Goal: Task Accomplishment & Management: Use online tool/utility

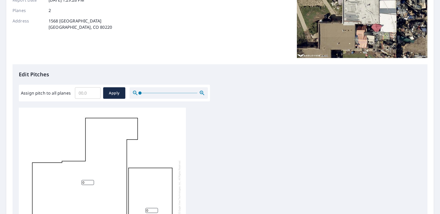
scroll to position [78, 0]
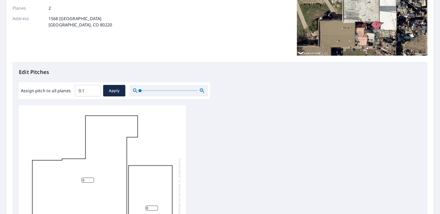
click at [94, 89] on input "0.1" at bounding box center [88, 90] width 26 height 15
click at [94, 89] on input "0.2" at bounding box center [88, 90] width 26 height 15
click at [95, 93] on input "0.1" at bounding box center [88, 90] width 26 height 15
type input "0"
click at [95, 93] on input "0" at bounding box center [88, 90] width 26 height 15
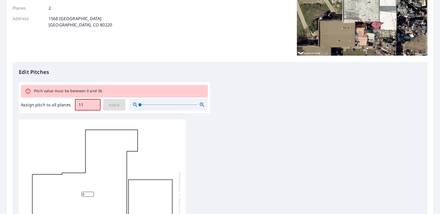
type input "1"
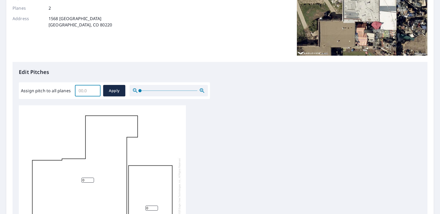
type input "2"
type input "1"
click at [115, 93] on span "Apply" at bounding box center [114, 90] width 14 height 7
type input "1"
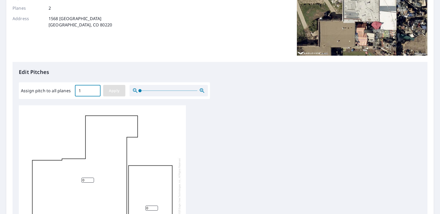
type input "1"
click at [114, 90] on span "Apply" at bounding box center [114, 90] width 14 height 7
click at [82, 89] on input "1" at bounding box center [88, 90] width 26 height 15
click at [94, 89] on input "1.1" at bounding box center [88, 90] width 26 height 15
click at [94, 89] on input "1.2" at bounding box center [88, 90] width 26 height 15
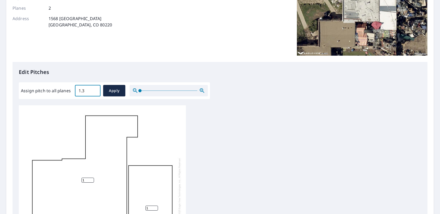
click at [94, 89] on input "1.3" at bounding box center [88, 90] width 26 height 15
click at [94, 89] on input "1.4" at bounding box center [88, 90] width 26 height 15
click at [94, 89] on input "1.5" at bounding box center [88, 90] width 26 height 15
click at [94, 89] on input "1.6" at bounding box center [88, 90] width 26 height 15
click at [94, 89] on input "1.7" at bounding box center [88, 90] width 26 height 15
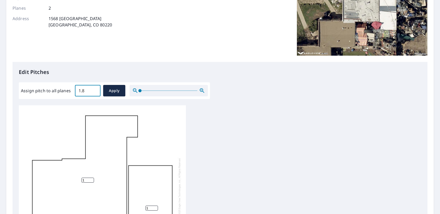
click at [94, 89] on input "1.8" at bounding box center [88, 90] width 26 height 15
click at [94, 89] on input "1.9" at bounding box center [88, 90] width 26 height 15
click at [94, 89] on input "2" at bounding box center [88, 90] width 26 height 15
click at [94, 91] on input "1.9" at bounding box center [88, 90] width 26 height 15
click at [94, 91] on input "1.8" at bounding box center [88, 90] width 26 height 15
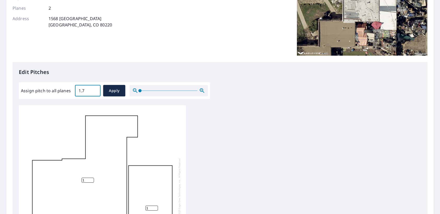
click at [94, 91] on input "1.7" at bounding box center [88, 90] width 26 height 15
click at [94, 91] on input "1.6" at bounding box center [88, 90] width 26 height 15
type input "1.5"
click at [94, 91] on input "1.5" at bounding box center [88, 90] width 26 height 15
click at [114, 89] on span "Apply" at bounding box center [114, 90] width 14 height 7
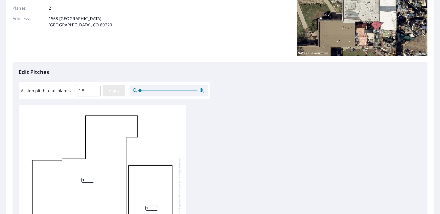
type input "1.5"
click at [115, 90] on span "Apply" at bounding box center [114, 90] width 14 height 7
click at [116, 91] on span "Apply" at bounding box center [114, 90] width 14 height 7
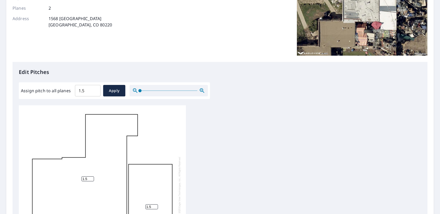
scroll to position [199, 0]
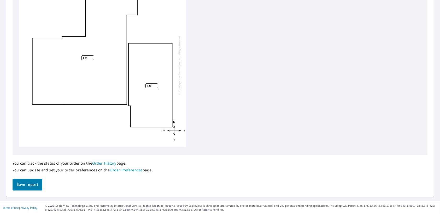
drag, startPoint x: 32, startPoint y: 182, endPoint x: 80, endPoint y: 170, distance: 50.1
click at [32, 182] on span "Save report" at bounding box center [27, 184] width 21 height 7
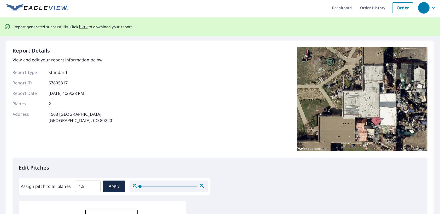
scroll to position [0, 0]
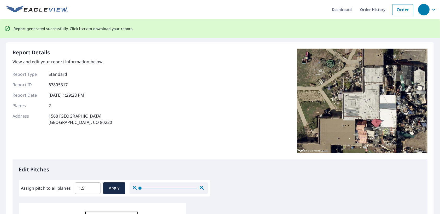
click at [80, 27] on span "here" at bounding box center [83, 28] width 9 height 7
